Goal: Check status: Check status

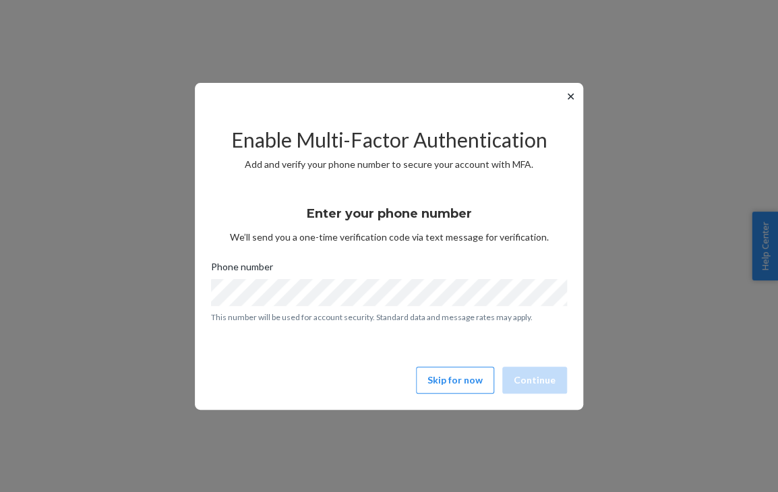
click at [230, 179] on div "Enable Multi-Factor Authentication Add and verify your phone number to secure y…" at bounding box center [389, 254] width 356 height 289
click at [451, 385] on button "Skip for now" at bounding box center [455, 380] width 78 height 27
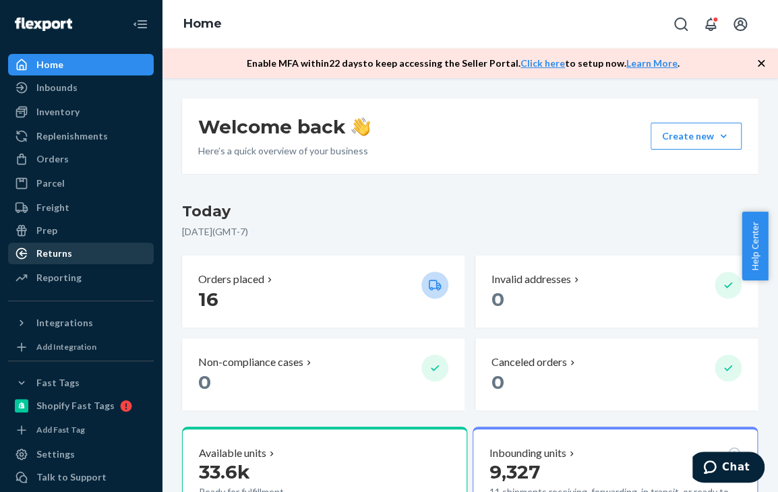
click at [80, 250] on div "Returns" at bounding box center [80, 253] width 143 height 19
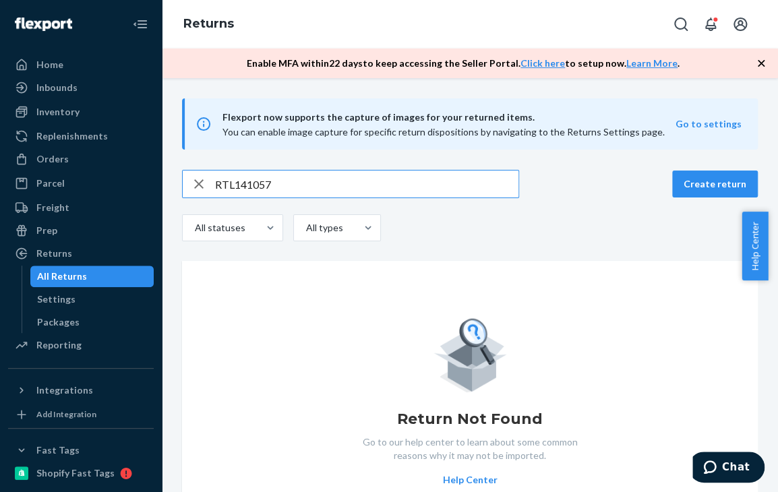
click at [309, 185] on input "RTL141057" at bounding box center [367, 184] width 304 height 27
type input "RTL141057"
click at [57, 69] on div "Home" at bounding box center [49, 64] width 27 height 13
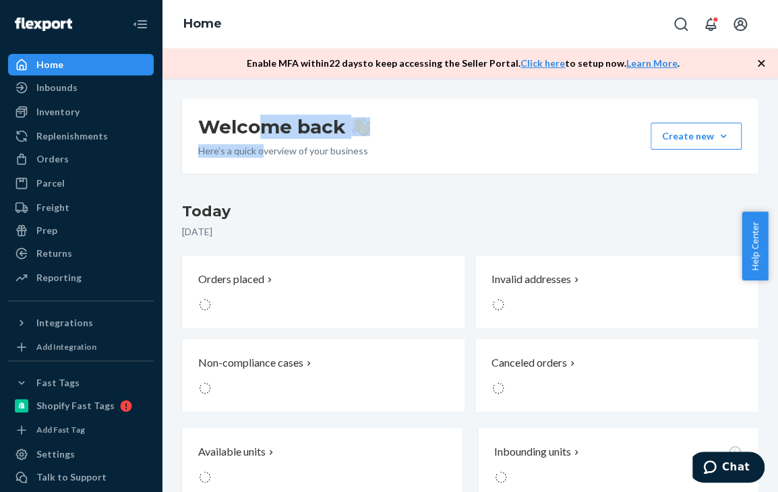
drag, startPoint x: 267, startPoint y: 136, endPoint x: 252, endPoint y: 174, distance: 40.6
click at [258, 169] on div "Welcome back Here’s a quick overview of your business Create new Create new inb…" at bounding box center [470, 136] width 576 height 76
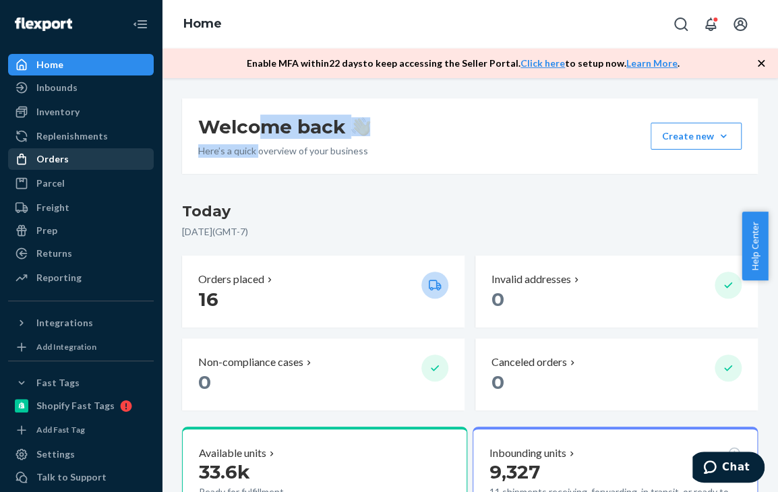
click at [84, 160] on div "Orders" at bounding box center [80, 159] width 143 height 19
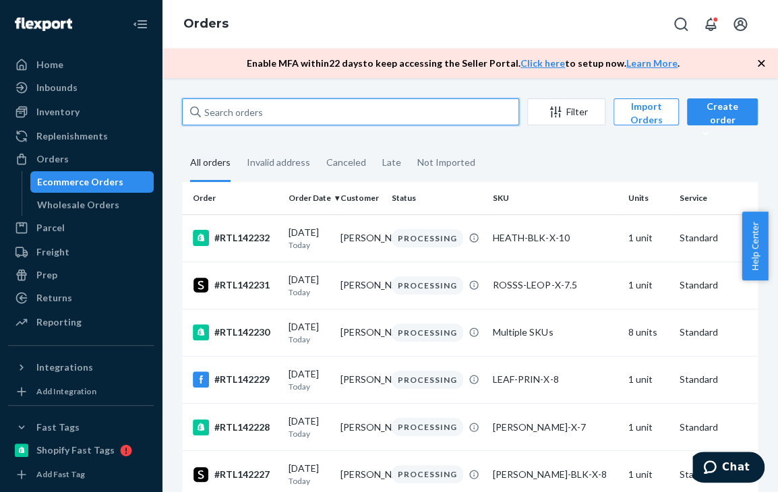
click at [372, 119] on input "text" at bounding box center [350, 111] width 337 height 27
paste input "RTL141057"
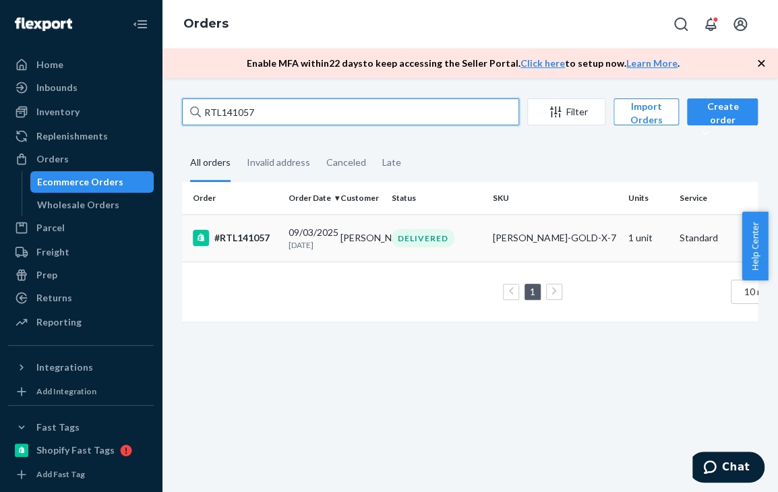
type input "RTL141057"
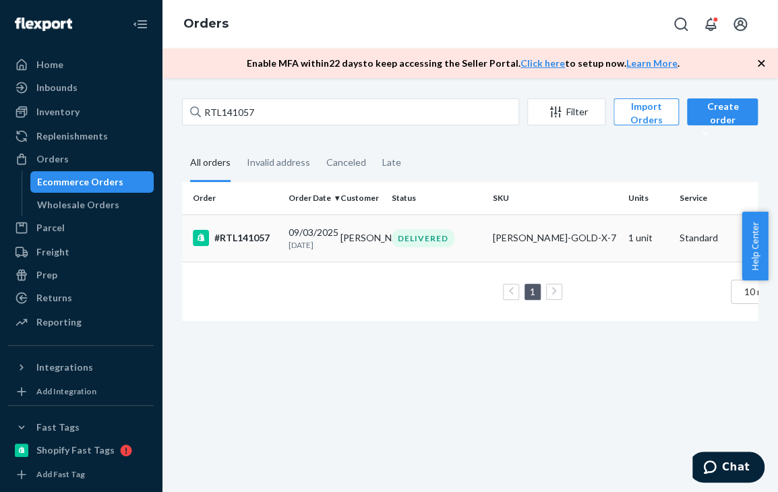
click at [337, 239] on td "[PERSON_NAME]" at bounding box center [361, 237] width 52 height 47
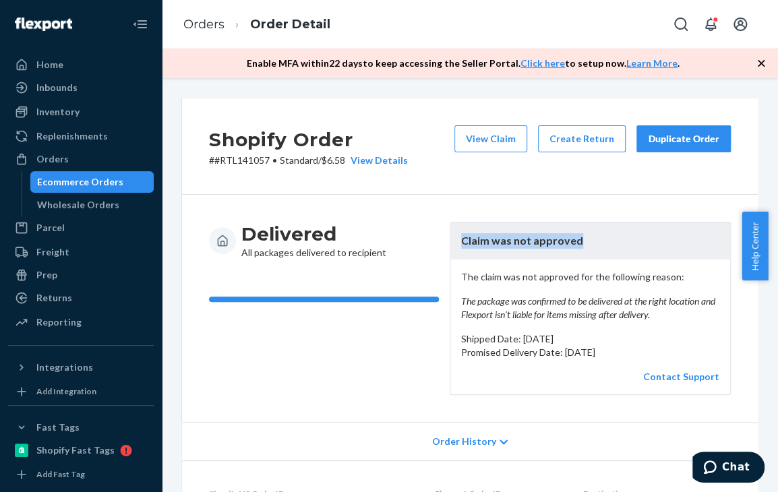
drag, startPoint x: 452, startPoint y: 239, endPoint x: 575, endPoint y: 241, distance: 123.5
click at [575, 241] on header "Claim was not approved" at bounding box center [591, 241] width 280 height 37
copy header "Claim was not approved"
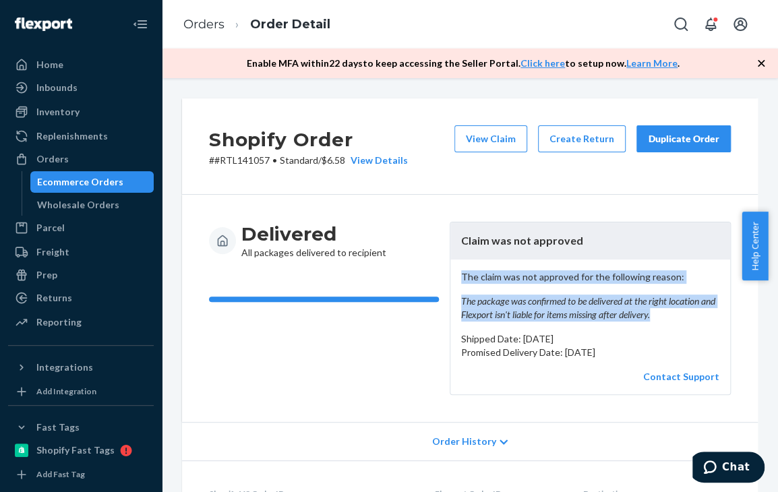
drag, startPoint x: 456, startPoint y: 277, endPoint x: 681, endPoint y: 314, distance: 228.3
click at [681, 314] on p "The claim was not approved for the following reason: The package was confirmed …" at bounding box center [590, 295] width 258 height 51
copy p "The claim was not approved for the following reason: The package was confirmed …"
click at [210, 22] on link "Orders" at bounding box center [203, 24] width 41 height 15
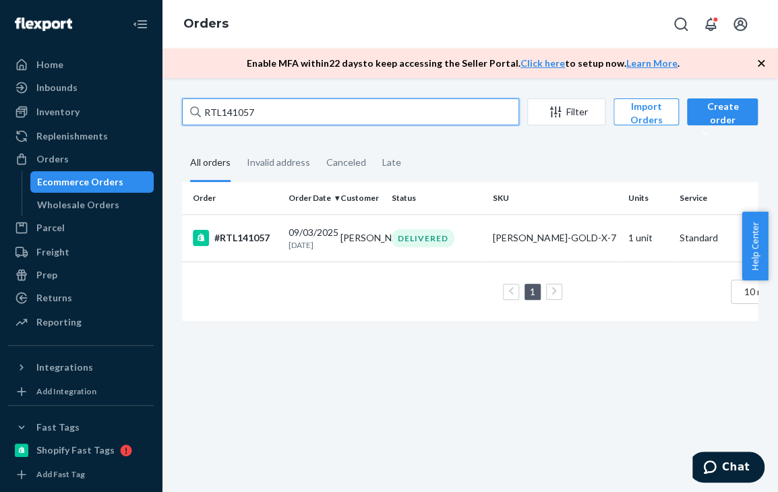
click at [322, 111] on input "RTL141057" at bounding box center [350, 111] width 337 height 27
paste input "951"
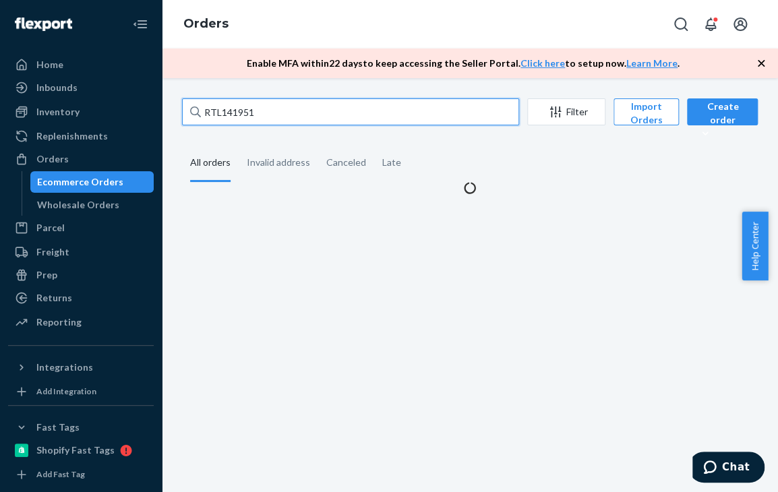
click at [322, 111] on input "RTL141951" at bounding box center [350, 111] width 337 height 27
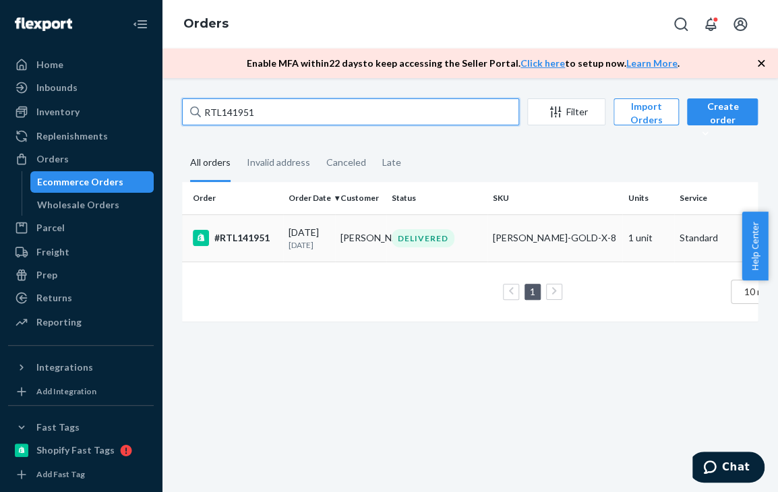
type input "RTL141951"
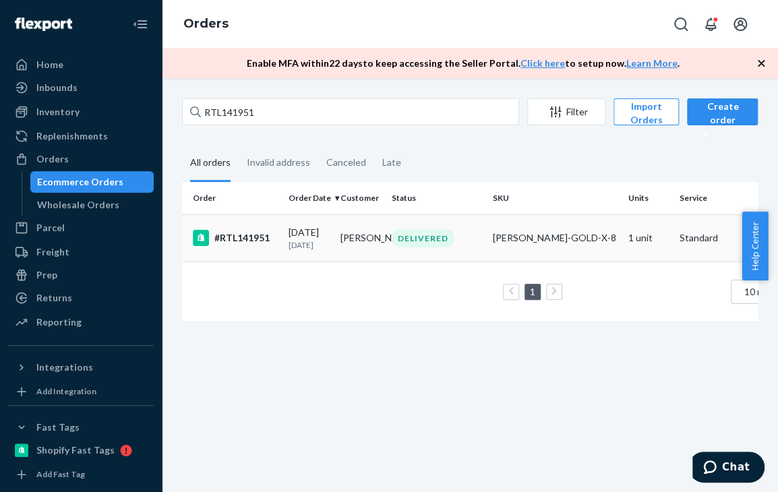
click at [351, 230] on td "[PERSON_NAME]" at bounding box center [361, 237] width 52 height 47
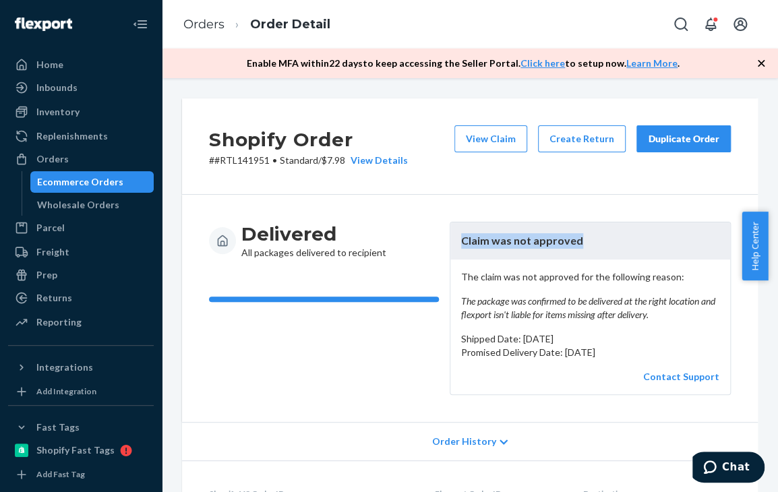
drag, startPoint x: 458, startPoint y: 240, endPoint x: 576, endPoint y: 241, distance: 118.0
click at [576, 241] on header "Claim was not approved" at bounding box center [591, 241] width 280 height 37
copy header "Claim was not approved"
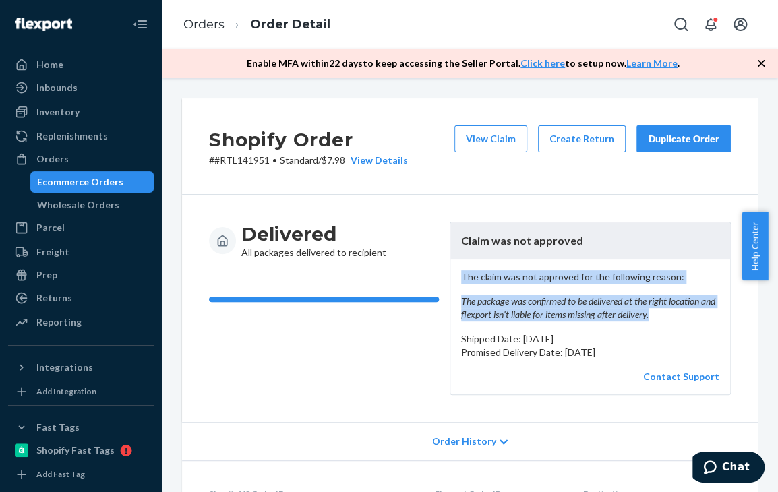
drag, startPoint x: 457, startPoint y: 276, endPoint x: 674, endPoint y: 312, distance: 220.8
click at [674, 312] on p "The claim was not approved for the following reason: The package was confirmed …" at bounding box center [590, 295] width 258 height 51
copy p "The claim was not approved for the following reason: The package was confirmed …"
click at [209, 22] on link "Orders" at bounding box center [203, 24] width 41 height 15
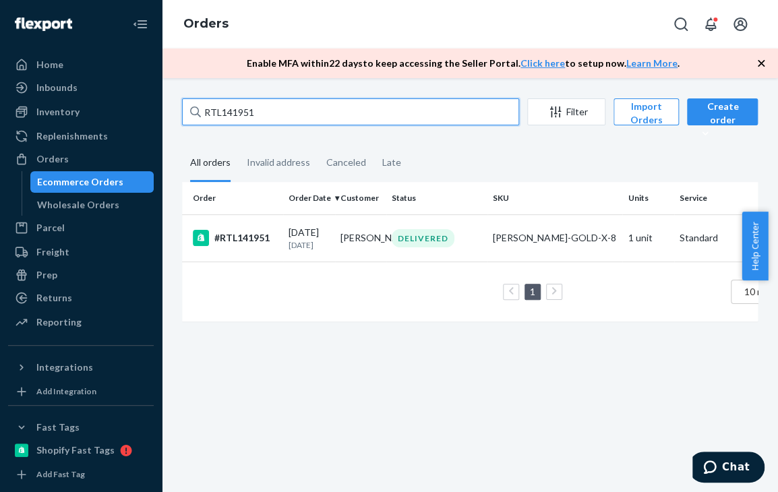
click at [322, 113] on input "RTL141951" at bounding box center [350, 111] width 337 height 27
paste input "057"
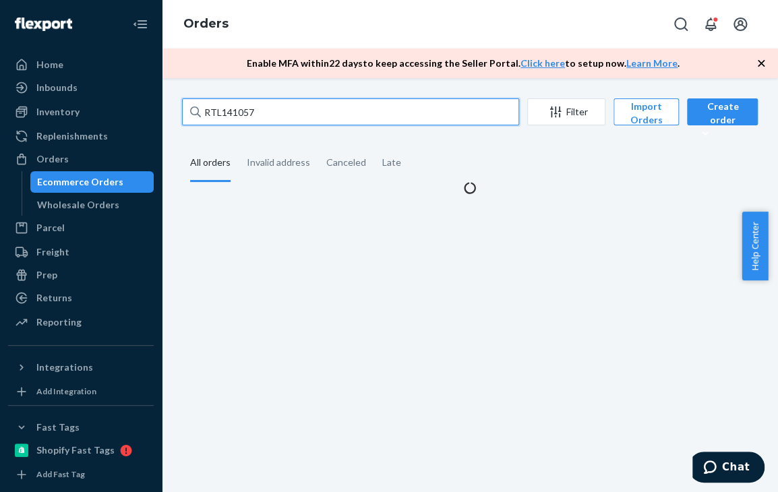
click at [322, 113] on input "RTL141057" at bounding box center [350, 111] width 337 height 27
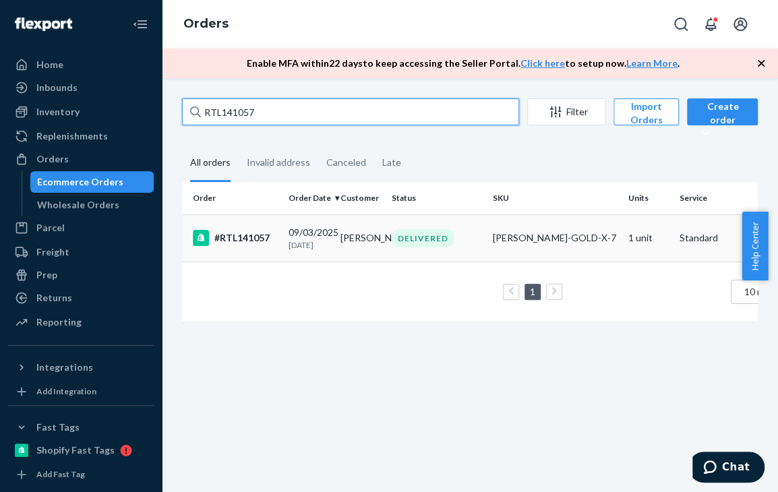
type input "RTL141057"
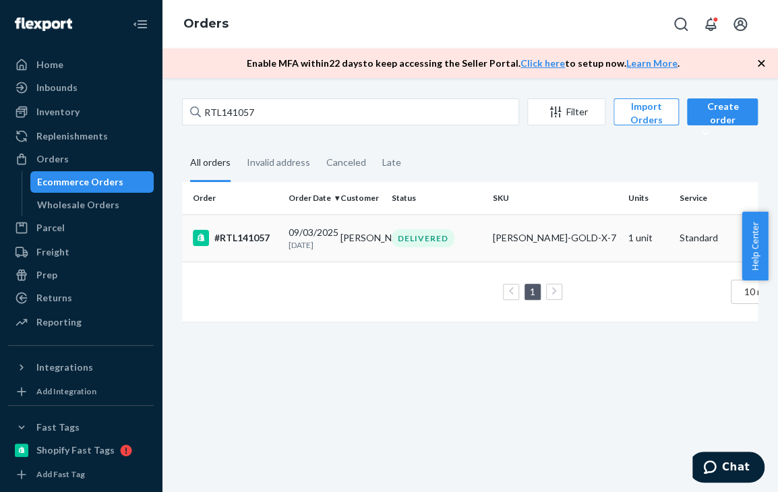
click at [345, 237] on td "[PERSON_NAME]" at bounding box center [361, 237] width 52 height 47
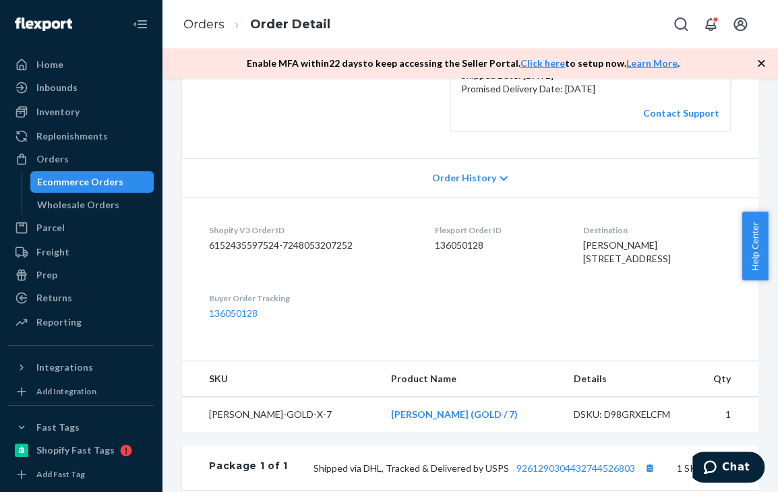
scroll to position [61, 0]
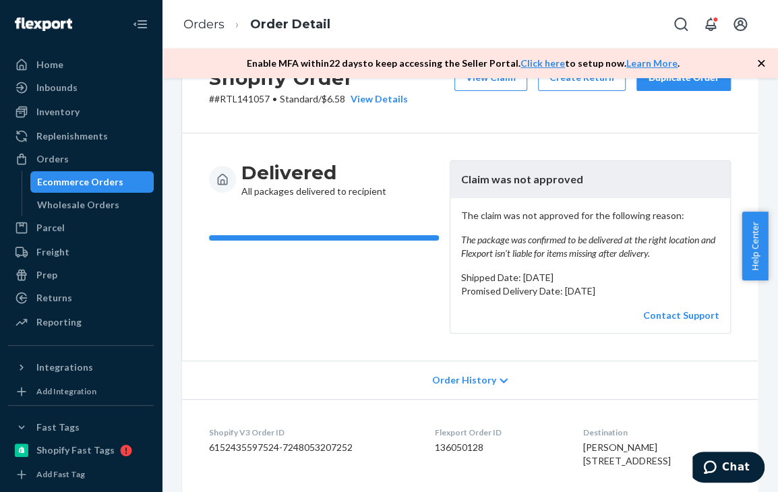
click at [72, 181] on div "Ecommerce Orders" at bounding box center [80, 181] width 86 height 13
